Goal: Navigation & Orientation: Go to known website

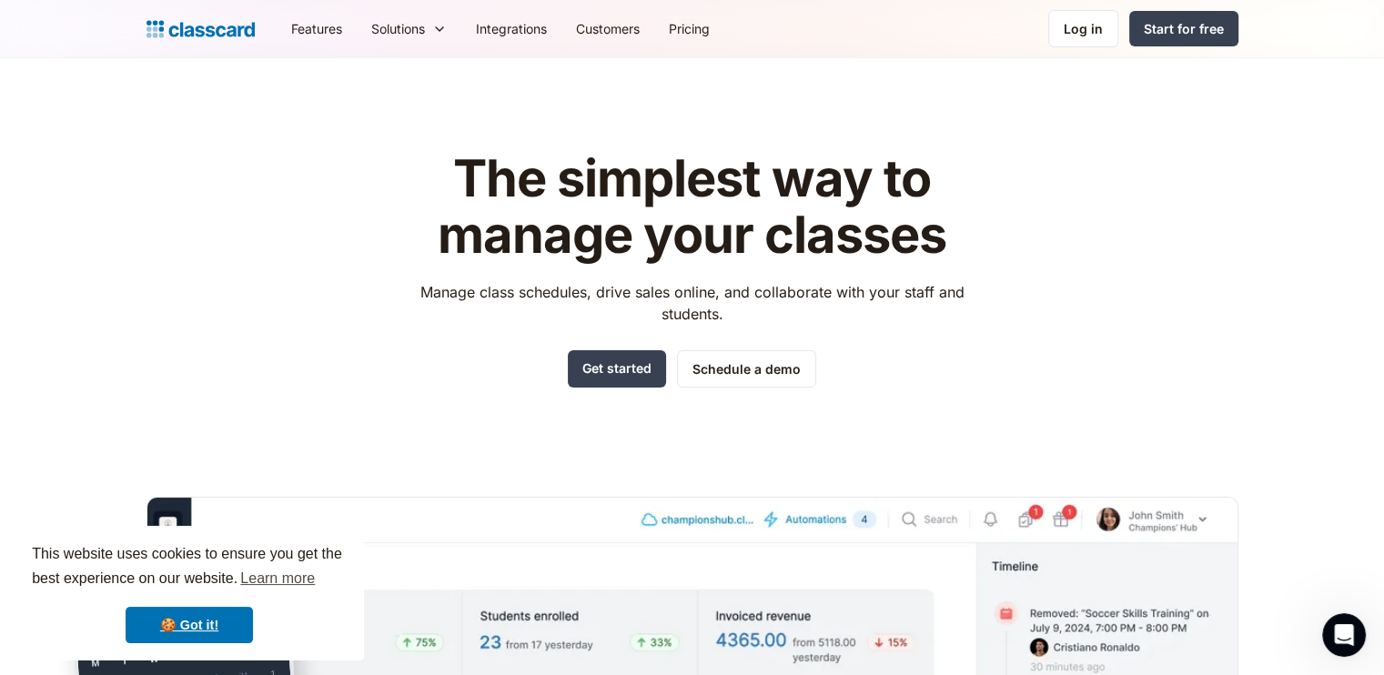
click at [1110, 348] on div "The simplest way to manage your classes Manage class schedules, drive sales onl…" at bounding box center [693, 550] width 1092 height 857
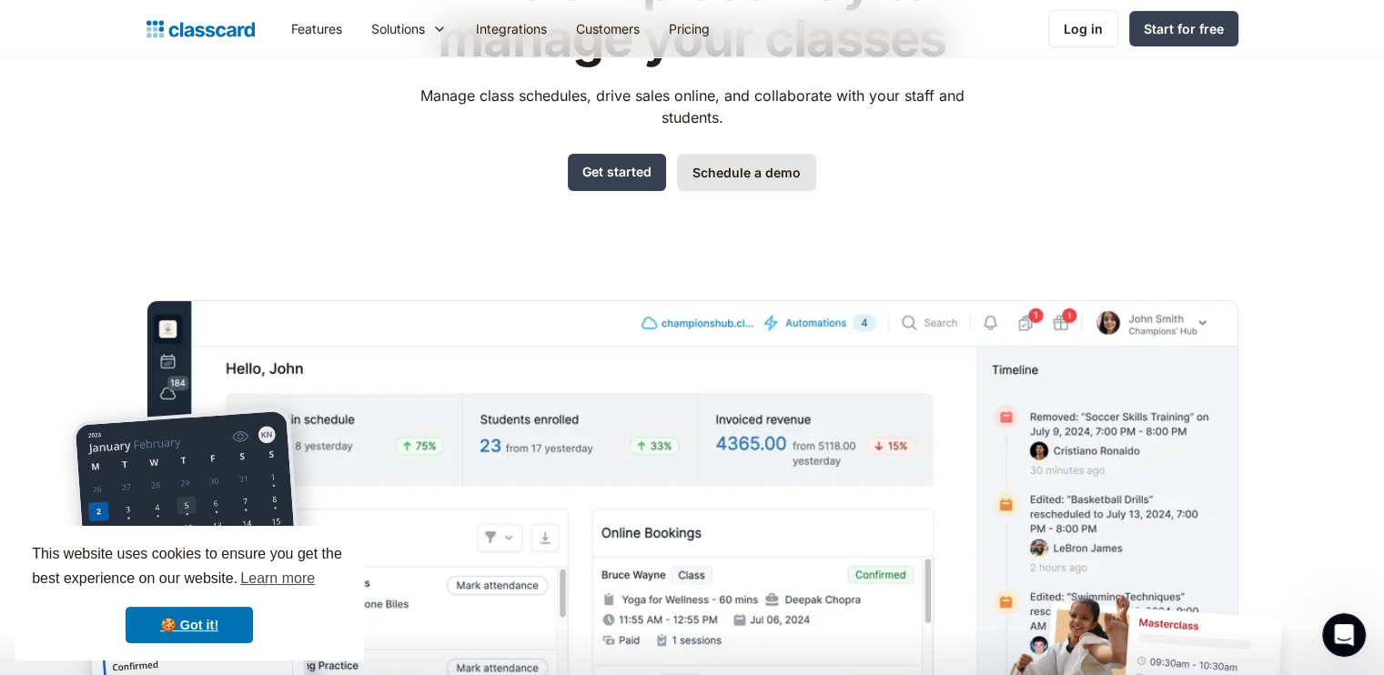
scroll to position [242, 0]
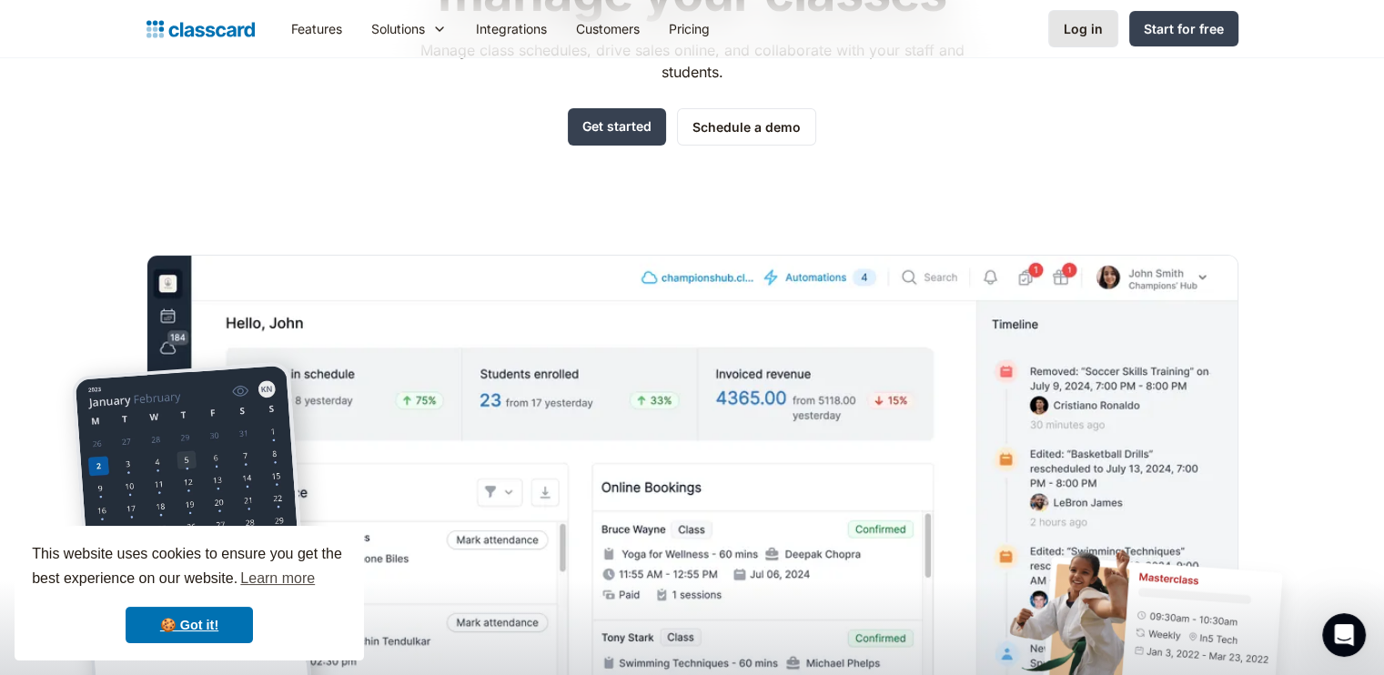
click at [1083, 19] on div "Log in" at bounding box center [1083, 28] width 39 height 19
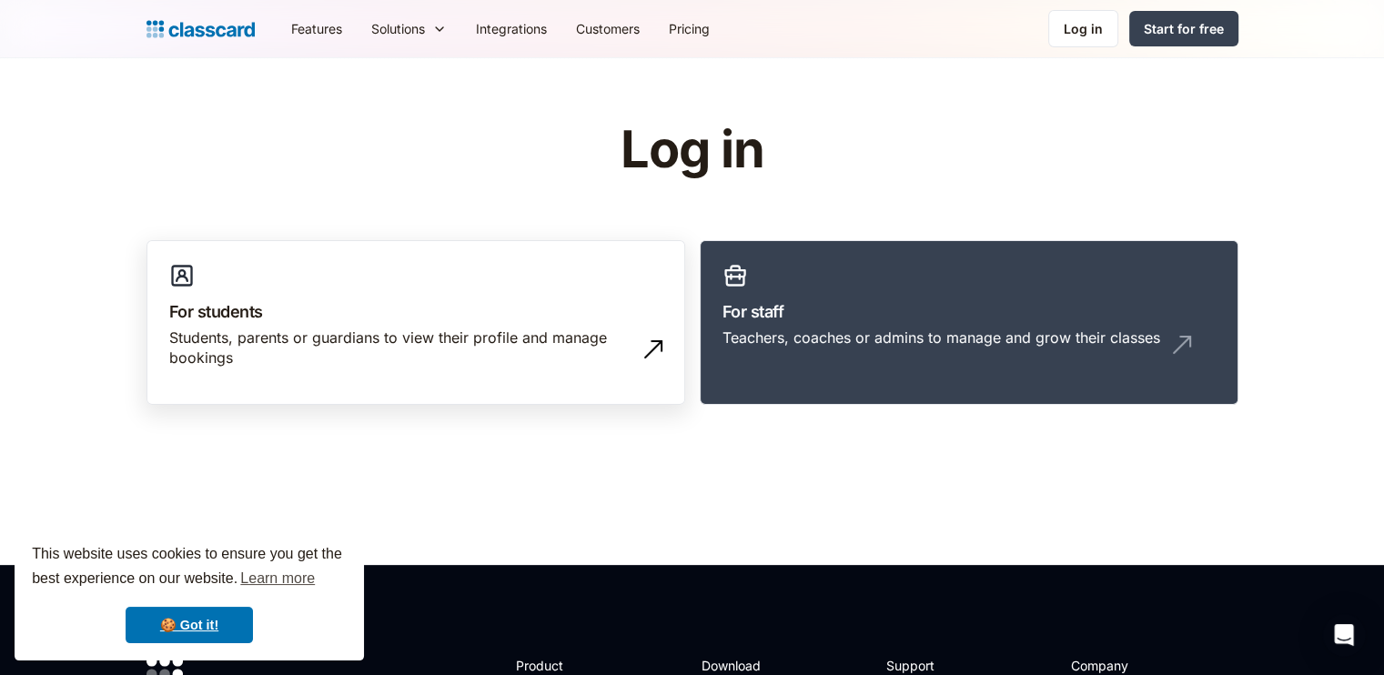
click at [332, 334] on div "Students, parents or guardians to view their profile and manage bookings" at bounding box center [397, 348] width 457 height 41
